Goal: Task Accomplishment & Management: Manage account settings

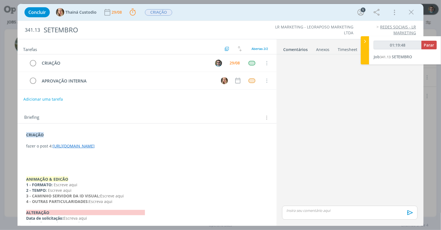
type input "01:19:49"
click at [435, 48] on button "Parar" at bounding box center [429, 45] width 15 height 9
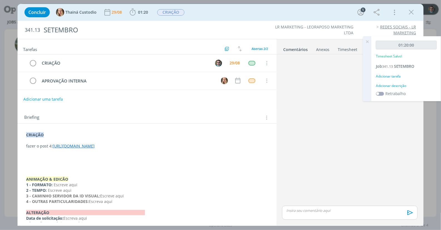
click at [315, 212] on p "dialog" at bounding box center [350, 210] width 126 height 5
click at [409, 214] on icon "dialog" at bounding box center [409, 214] width 8 height 8
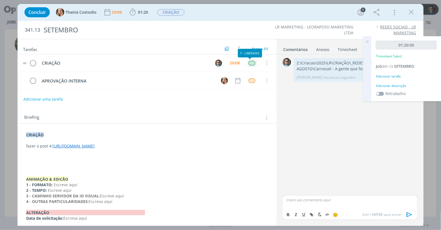
click at [248, 63] on div "dialog" at bounding box center [251, 63] width 7 height 5
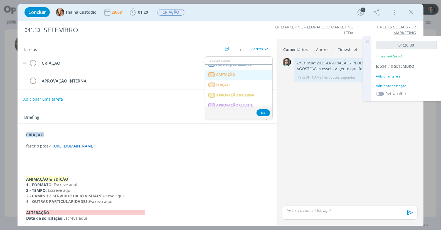
scroll to position [93, 0]
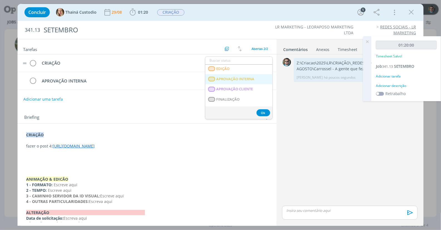
click at [230, 80] on span "APROVAÇÃO INTERNA" at bounding box center [235, 79] width 38 height 4
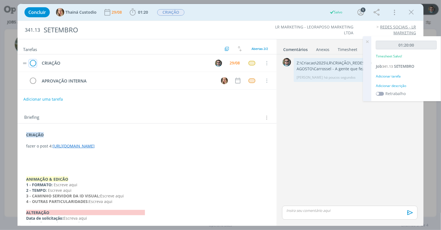
click at [31, 63] on icon "dialog" at bounding box center [33, 63] width 8 height 8
click at [168, 13] on span "CRIAÇÃO" at bounding box center [170, 12] width 27 height 6
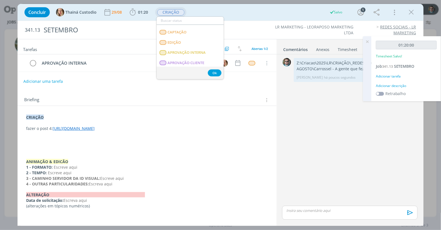
scroll to position [62, 0]
click at [179, 48] on span "APROVAÇÃO INTERNA" at bounding box center [187, 49] width 38 height 4
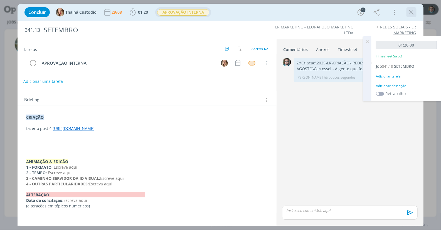
click at [413, 11] on icon "dialog" at bounding box center [411, 12] width 8 height 8
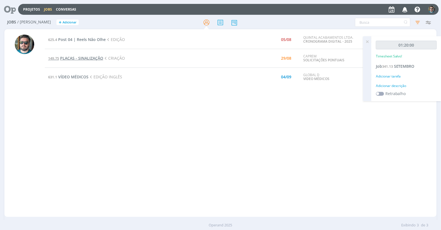
click at [83, 58] on span "PLACAS - SINALIZAÇÃO" at bounding box center [81, 57] width 43 height 5
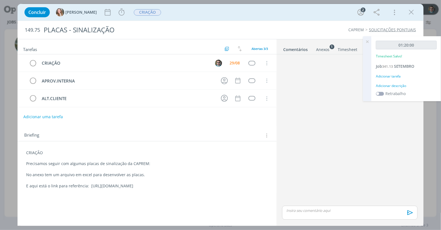
click at [367, 41] on icon at bounding box center [367, 41] width 10 height 11
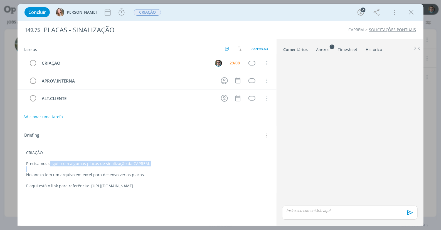
drag, startPoint x: 51, startPoint y: 164, endPoint x: 136, endPoint y: 167, distance: 84.9
click at [136, 167] on div "CRIAÇÃO Precisamos seguir com algumas placas de sinalização da CAPREM: No anexo…" at bounding box center [147, 169] width 250 height 43
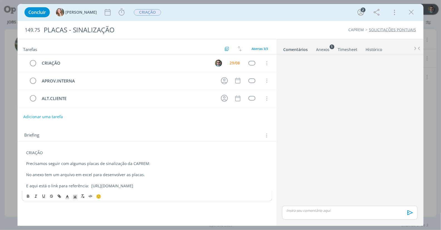
click at [55, 177] on p "No anexo tem um arquivo em excel para desenvolver as placas." at bounding box center [146, 175] width 241 height 6
drag, startPoint x: 241, startPoint y: 186, endPoint x: 88, endPoint y: 188, distance: 152.2
click at [88, 188] on p "E aqui está o link para referência: [URL][DOMAIN_NAME]" at bounding box center [146, 186] width 241 height 6
copy p "[URL][DOMAIN_NAME]"
click at [324, 49] on div "Anexos 1" at bounding box center [322, 50] width 13 height 6
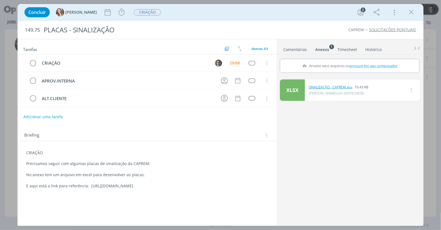
click at [327, 87] on link "SINALIZAÇÃO - CAPREM.xlsx" at bounding box center [331, 87] width 44 height 5
click at [414, 173] on div "XLSX 0 SINALIZAÇÃO - CAPREM.xlsx 10.43 KB [PERSON_NAME] em [DATE] 08:50 Excluir" at bounding box center [350, 150] width 140 height 147
drag, startPoint x: 237, startPoint y: 187, endPoint x: 89, endPoint y: 196, distance: 148.0
click at [89, 196] on div "Tarefas Usar Job de template Ordenar por: Prazo crescente Prazo decrescente Ord…" at bounding box center [147, 130] width 259 height 183
copy p "[URL][DOMAIN_NAME]"
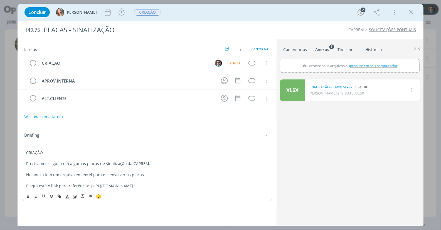
click at [297, 50] on link "Comentários" at bounding box center [295, 48] width 24 height 8
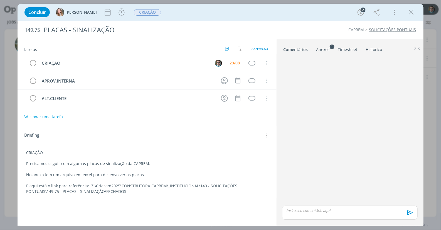
click at [354, 215] on div "dialog" at bounding box center [349, 212] width 135 height 14
click at [170, 195] on div "CRIAÇÃO Precisamos seguir com algumas placas de sinalização da CAPREM: No anexo…" at bounding box center [147, 172] width 250 height 48
click at [335, 210] on p "dialog" at bounding box center [350, 210] width 126 height 5
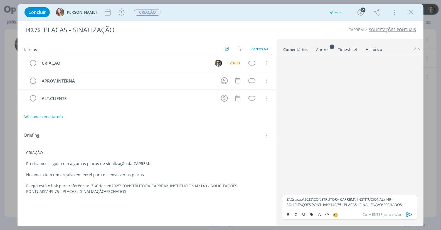
click at [411, 215] on icon "dialog" at bounding box center [409, 214] width 8 height 8
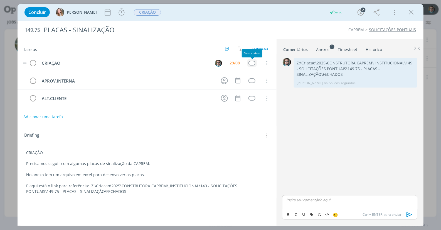
click at [254, 62] on div "dialog" at bounding box center [251, 63] width 7 height 5
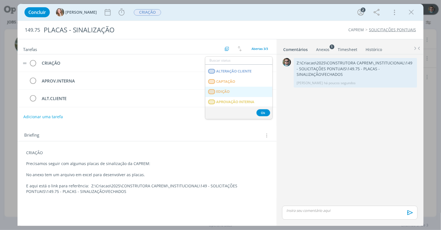
scroll to position [62, 0]
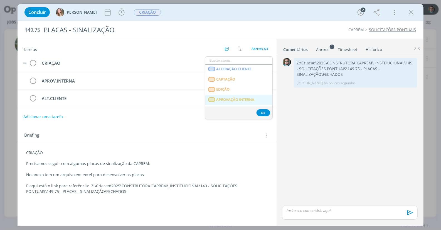
click at [236, 99] on span "APROVAÇÃO INTERNA" at bounding box center [235, 99] width 38 height 4
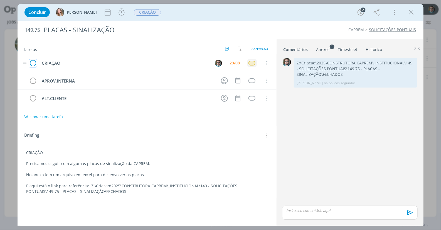
click at [31, 63] on icon "dialog" at bounding box center [33, 63] width 8 height 8
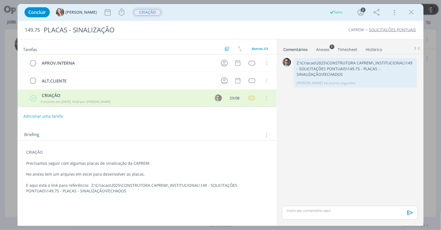
click at [134, 11] on span "CRIAÇÃO" at bounding box center [147, 12] width 27 height 6
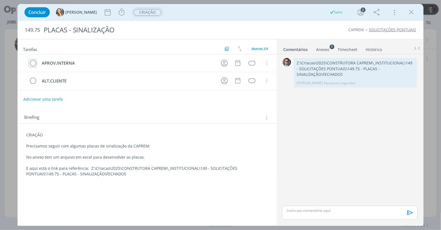
click at [134, 13] on span "CRIAÇÃO" at bounding box center [147, 12] width 27 height 6
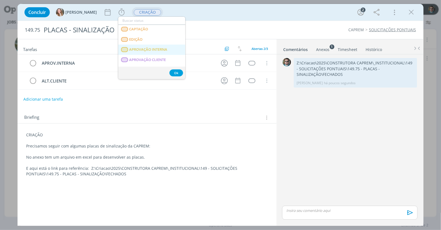
click at [143, 47] on span "APROVAÇÃO INTERNA" at bounding box center [148, 49] width 38 height 4
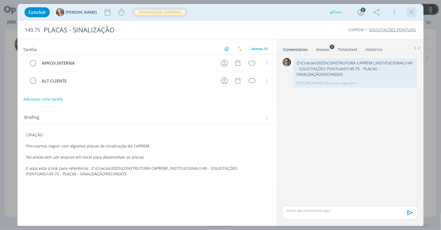
click at [411, 12] on icon "dialog" at bounding box center [411, 12] width 8 height 8
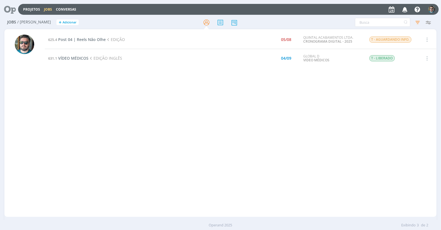
click at [196, 99] on div "625.4 Post 04 | Reels Não Olhe EDIÇÃO 05/08 QUINTAL ACABAMENTOS LTDA. CRONOGRAM…" at bounding box center [241, 122] width 392 height 185
click at [130, 90] on div "625.4 Post 04 | Reels Não Olhe EDIÇÃO 05/08 QUINTAL ACABAMENTOS LTDA. CRONOGRAM…" at bounding box center [241, 122] width 392 height 185
click at [58, 102] on div "625.4 Post 04 | Reels Não Olhe EDIÇÃO 05/08 QUINTAL ACABAMENTOS LTDA. CRONOGRAM…" at bounding box center [241, 122] width 392 height 185
click at [95, 39] on span "Post 04 | Reels Não Olhe" at bounding box center [82, 39] width 48 height 5
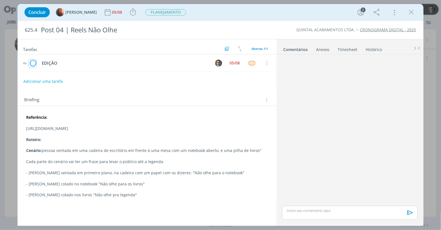
click at [32, 64] on icon "dialog" at bounding box center [33, 63] width 8 height 8
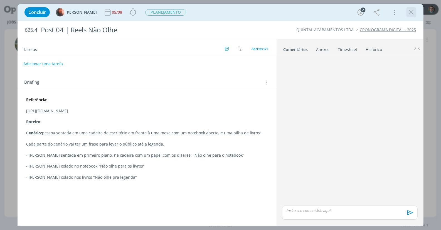
click at [414, 11] on icon "dialog" at bounding box center [411, 12] width 8 height 8
